Goal: Task Accomplishment & Management: Manage account settings

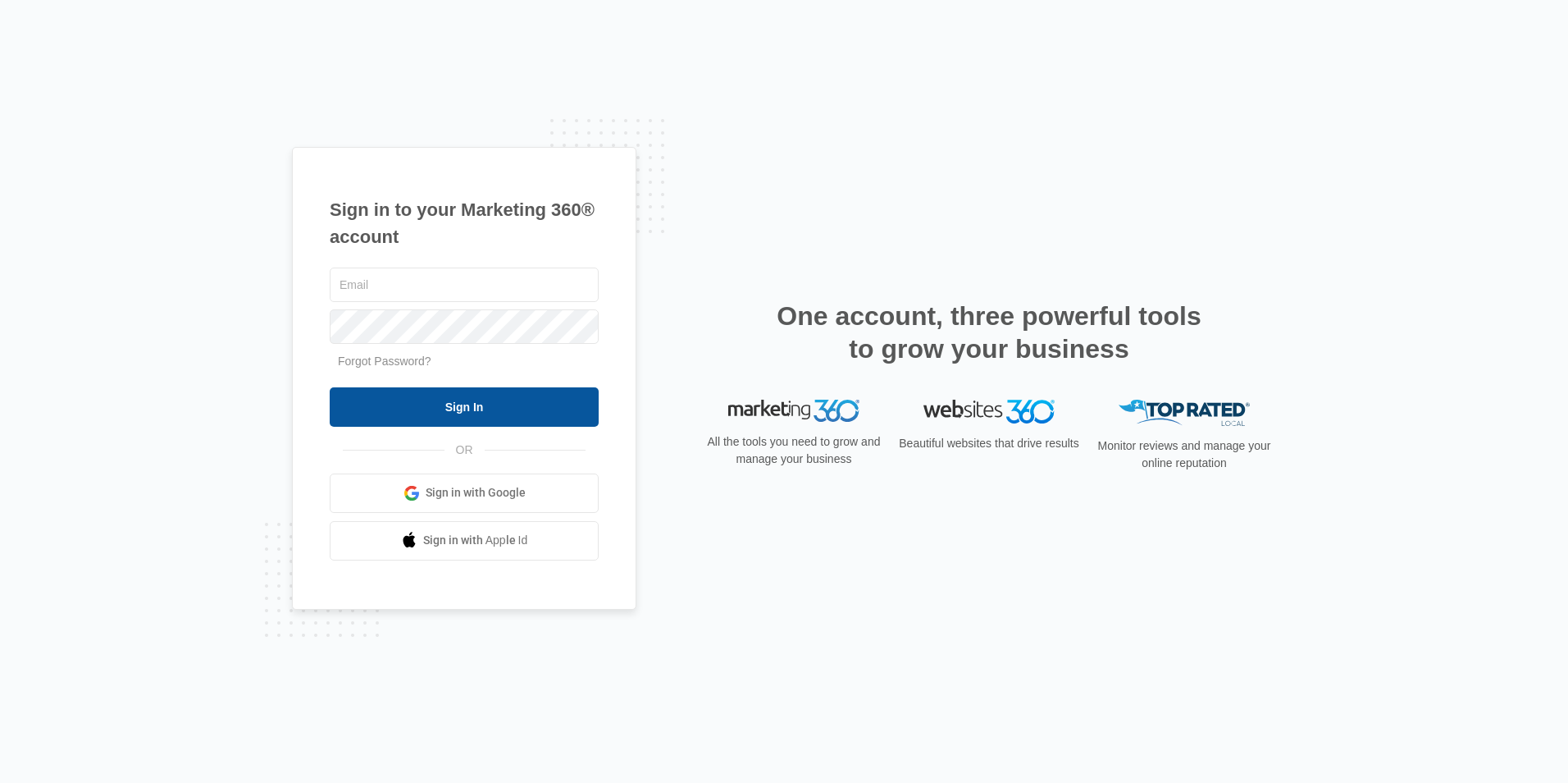
type input "sarahb@bultecompany.com"
click at [451, 408] on input "Sign In" at bounding box center [464, 407] width 269 height 39
